Goal: Task Accomplishment & Management: Manage account settings

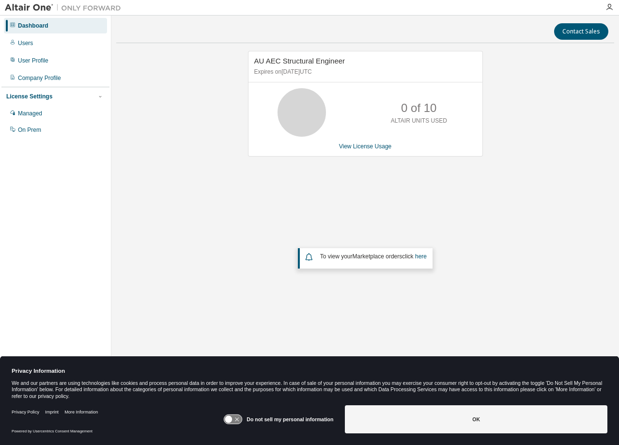
drag, startPoint x: 326, startPoint y: 76, endPoint x: 332, endPoint y: 75, distance: 6.3
click at [332, 75] on p "Expires on September 30, 2026 UTC" at bounding box center [364, 72] width 220 height 8
click at [354, 75] on p "Expires on September 30, 2026 UTC" at bounding box center [364, 72] width 220 height 8
click at [360, 148] on link "View License Usage" at bounding box center [365, 146] width 53 height 7
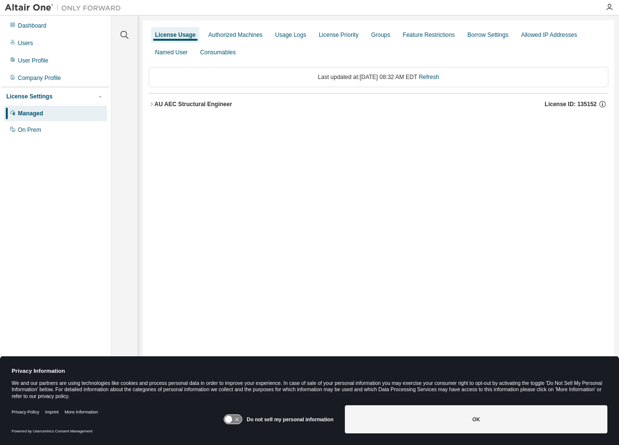
click at [196, 105] on div "AU AEC Structural Engineer" at bounding box center [194, 104] width 78 height 8
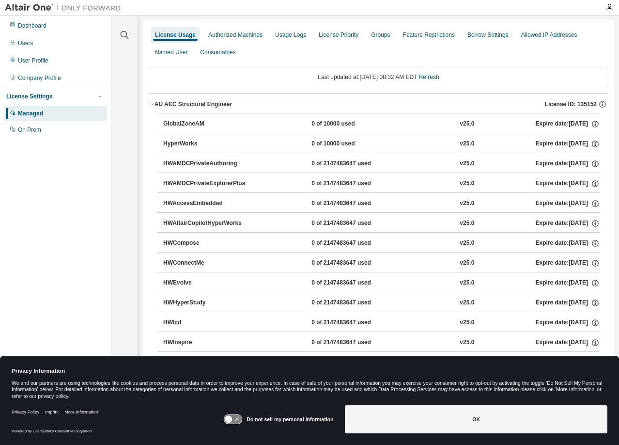
click at [149, 94] on button "AU AEC Structural Engineer License ID: 135152" at bounding box center [379, 104] width 460 height 21
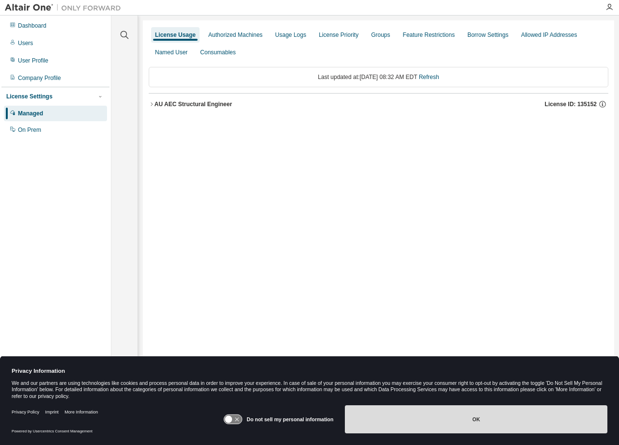
click at [458, 426] on button "OK" at bounding box center [476, 419] width 263 height 28
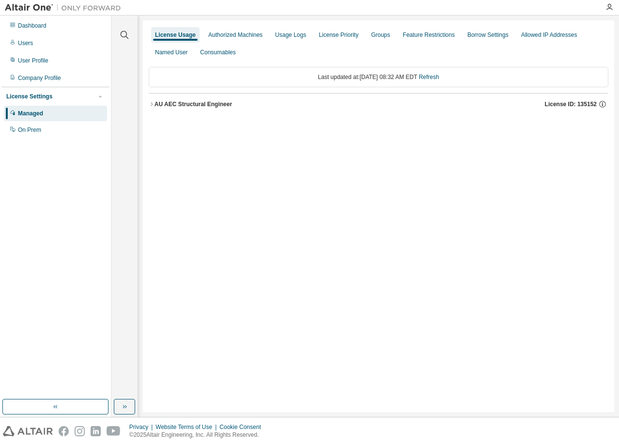
click at [79, 261] on div "Dashboard Users User Profile Company Profile License Settings Managed On Prem" at bounding box center [55, 207] width 108 height 381
